Goal: Check status

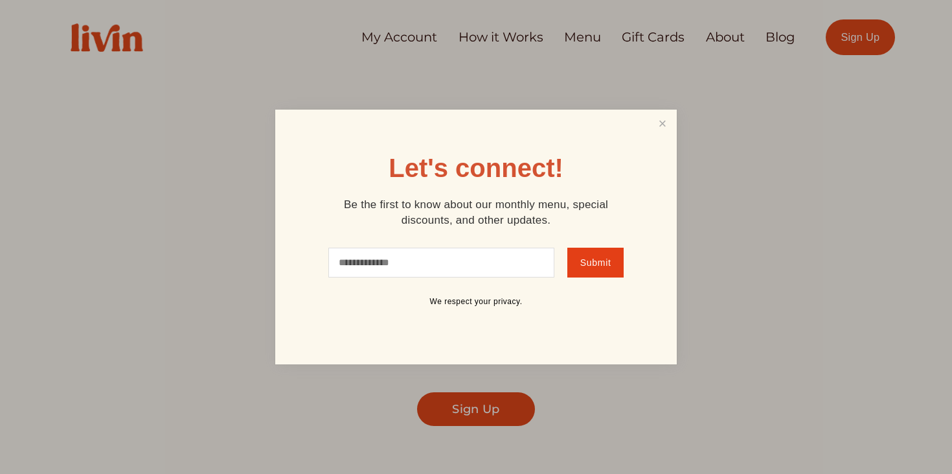
click at [420, 32] on div at bounding box center [476, 237] width 952 height 474
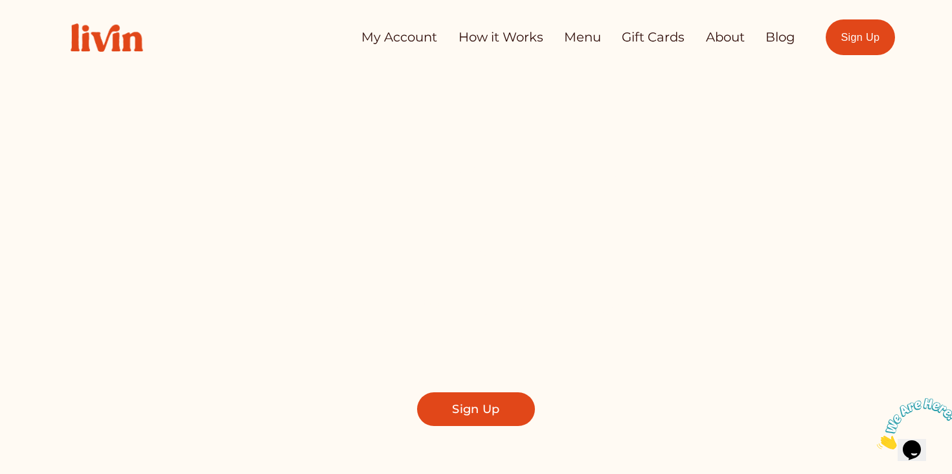
click at [417, 39] on link "My Account" at bounding box center [399, 38] width 76 height 26
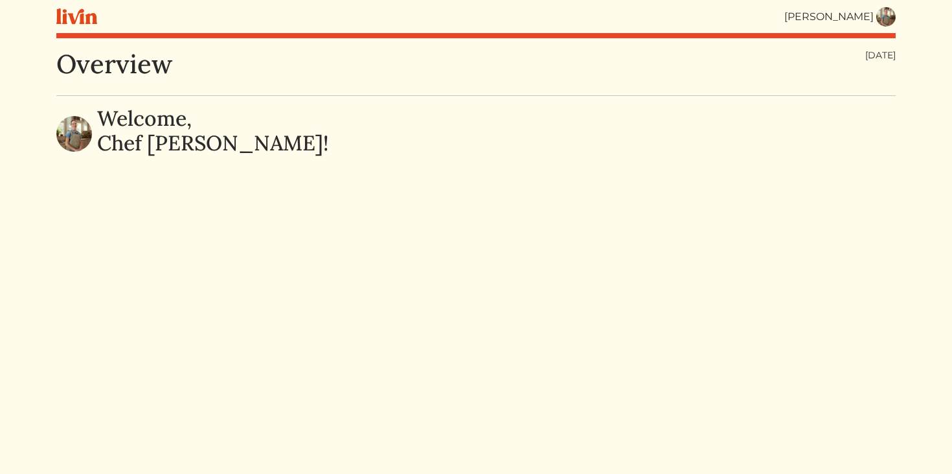
click at [882, 20] on img at bounding box center [885, 16] width 19 height 19
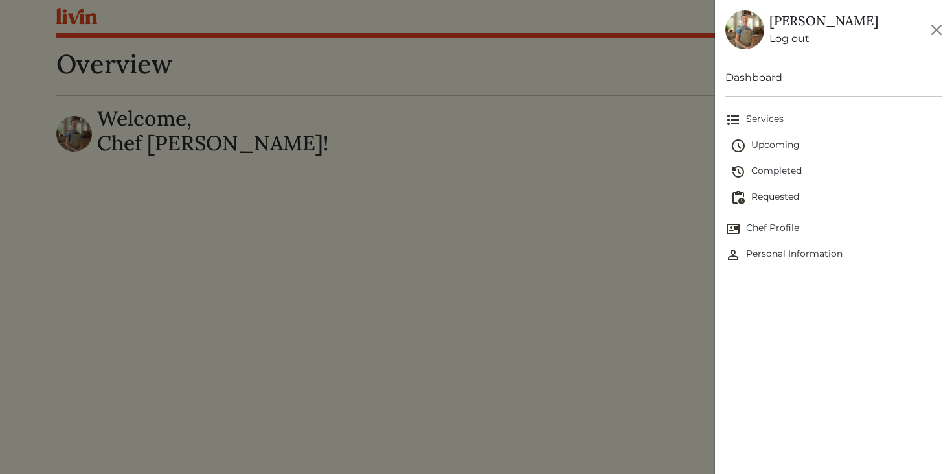
click at [775, 148] on span "Upcoming" at bounding box center [837, 146] width 212 height 16
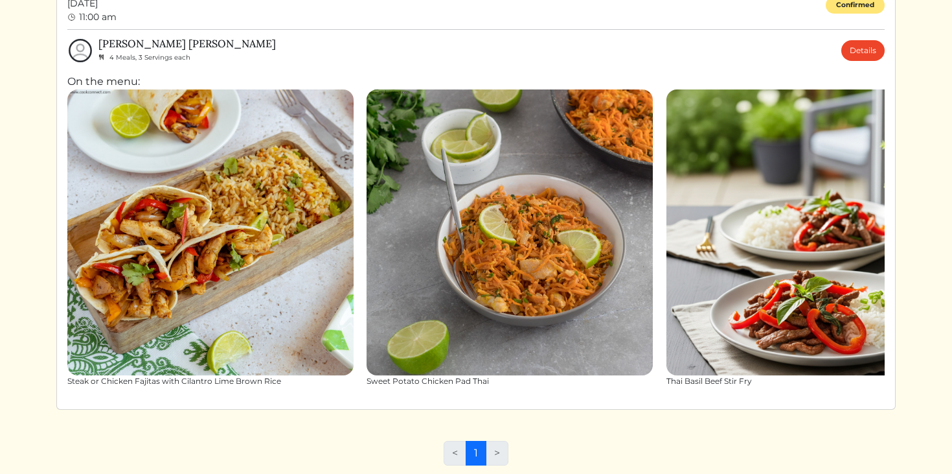
scroll to position [141, 0]
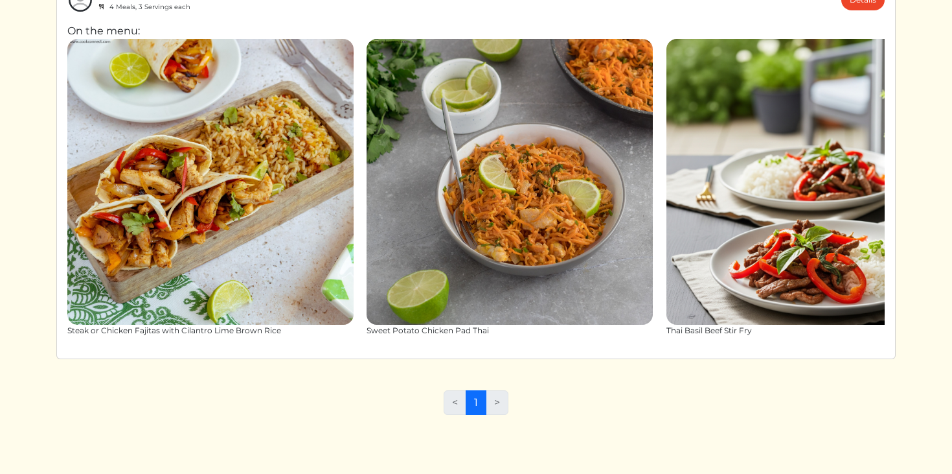
click at [498, 407] on li ">" at bounding box center [498, 402] width 22 height 25
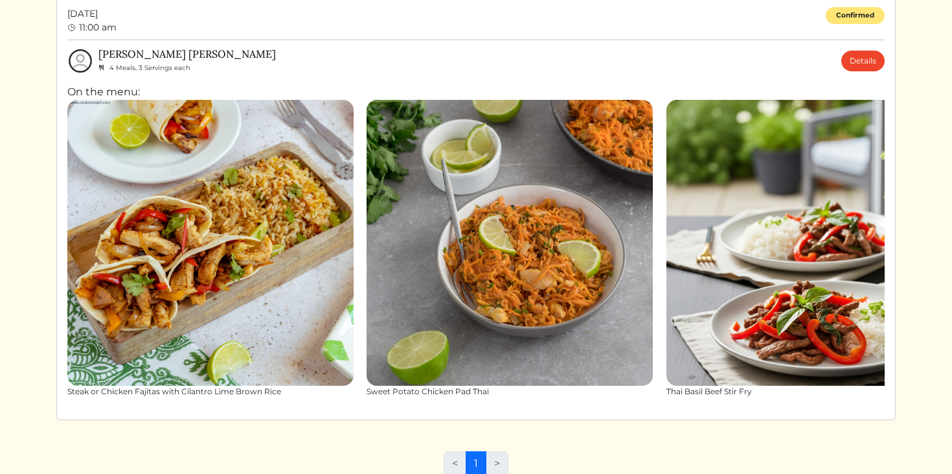
scroll to position [72, 0]
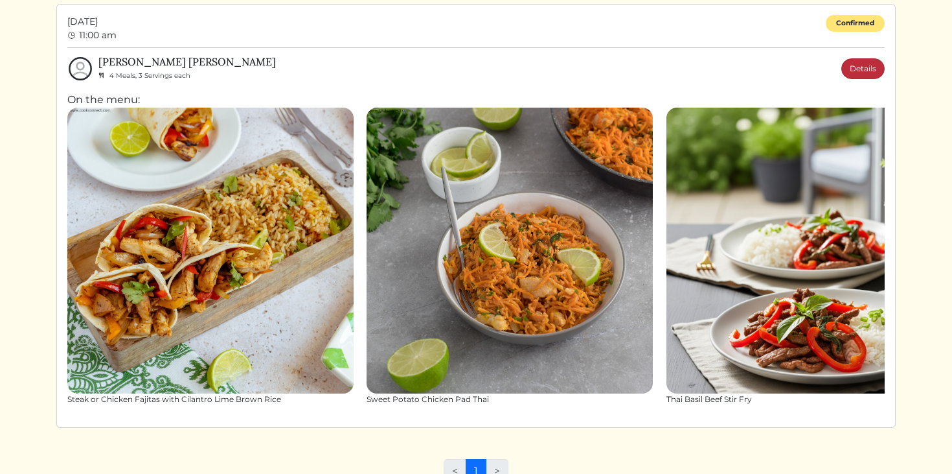
click at [862, 63] on link "Details" at bounding box center [862, 68] width 43 height 21
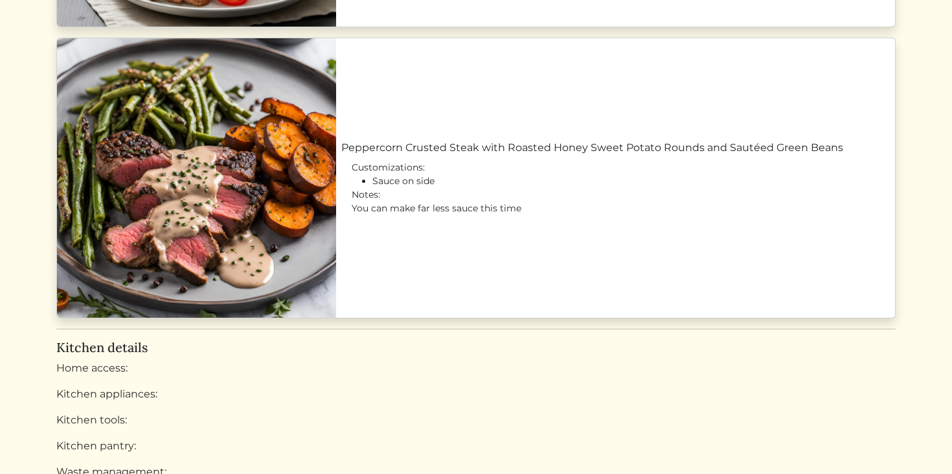
scroll to position [1545, 0]
